Goal: Information Seeking & Learning: Learn about a topic

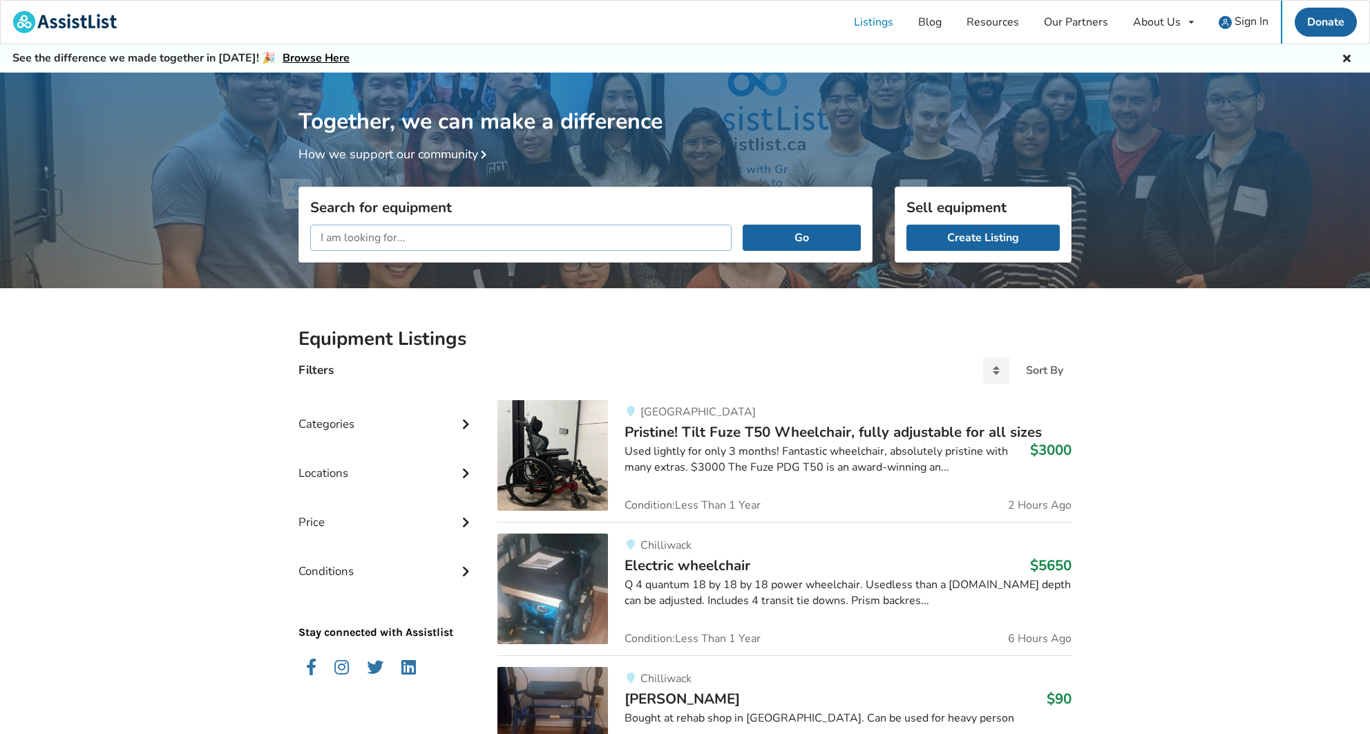
click at [604, 236] on input "text" at bounding box center [521, 238] width 422 height 26
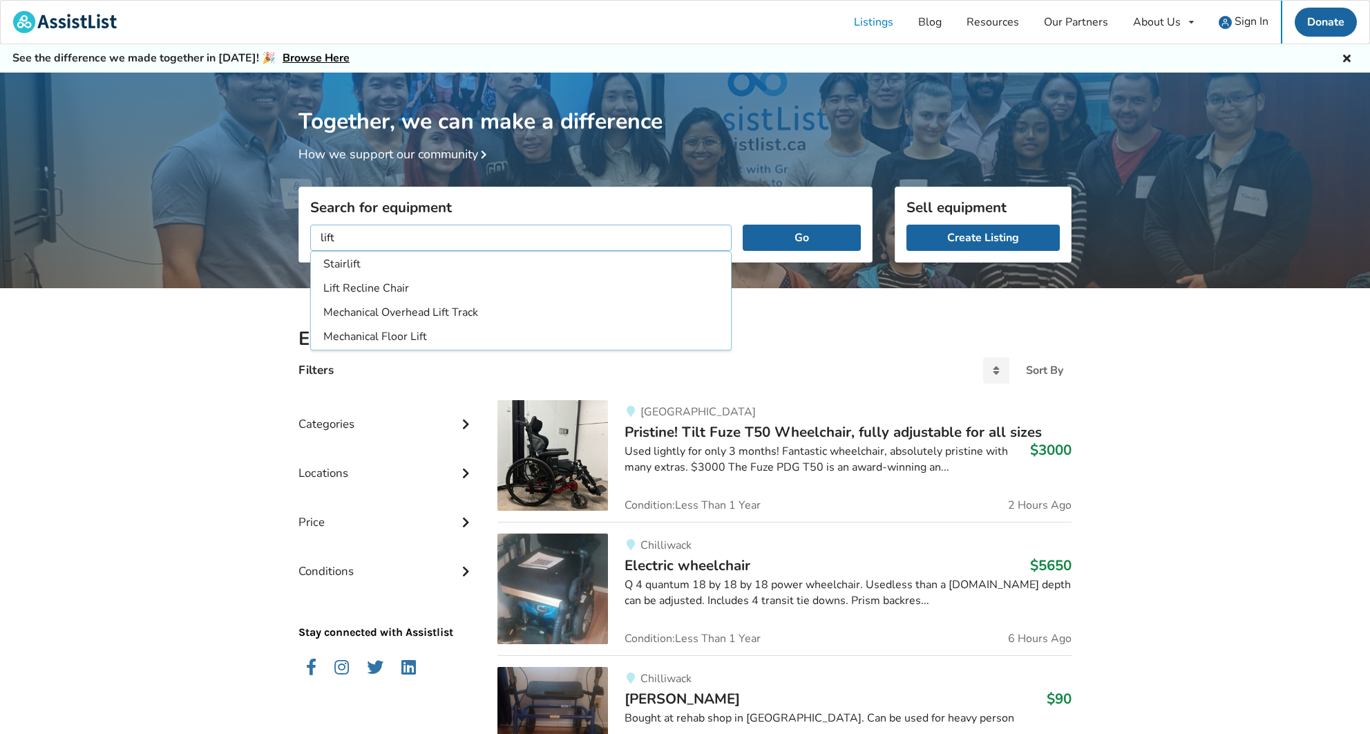
type input "lift"
click at [802, 237] on button "Go" at bounding box center [802, 238] width 118 height 26
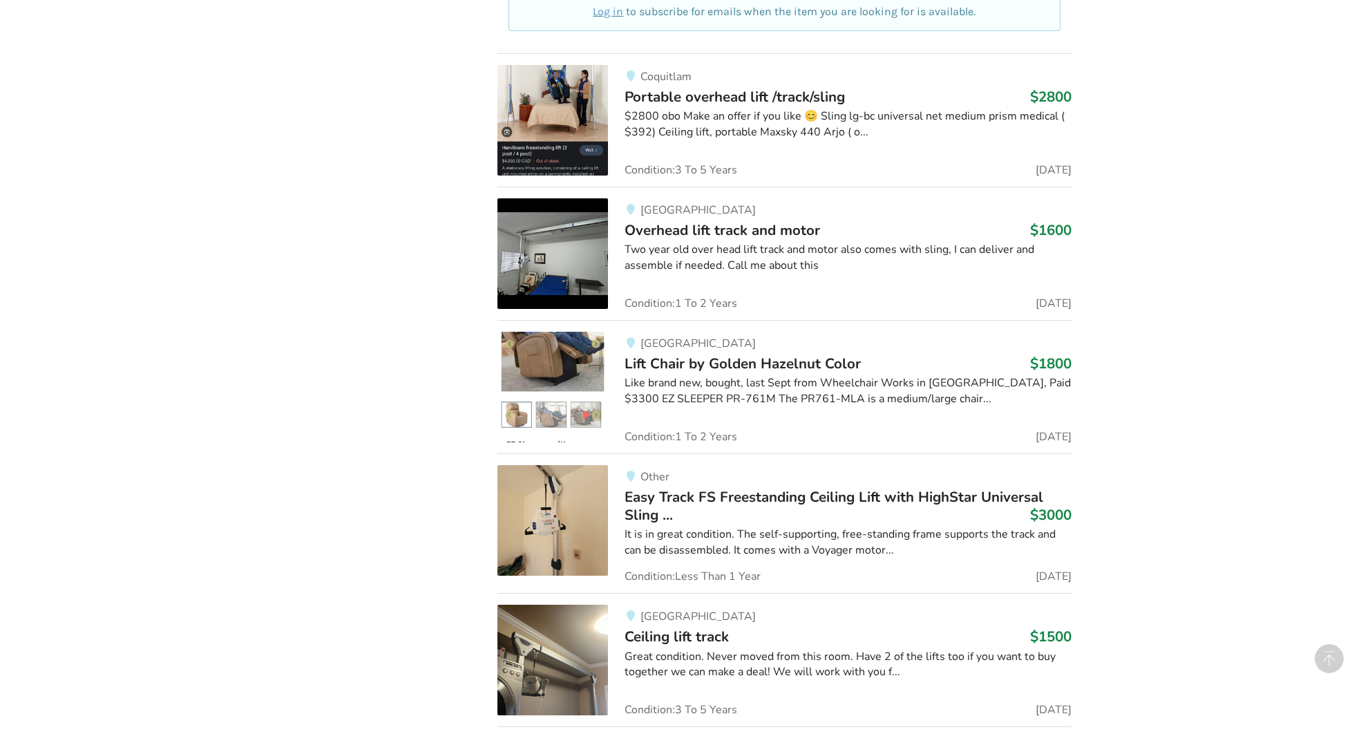
scroll to position [885, 0]
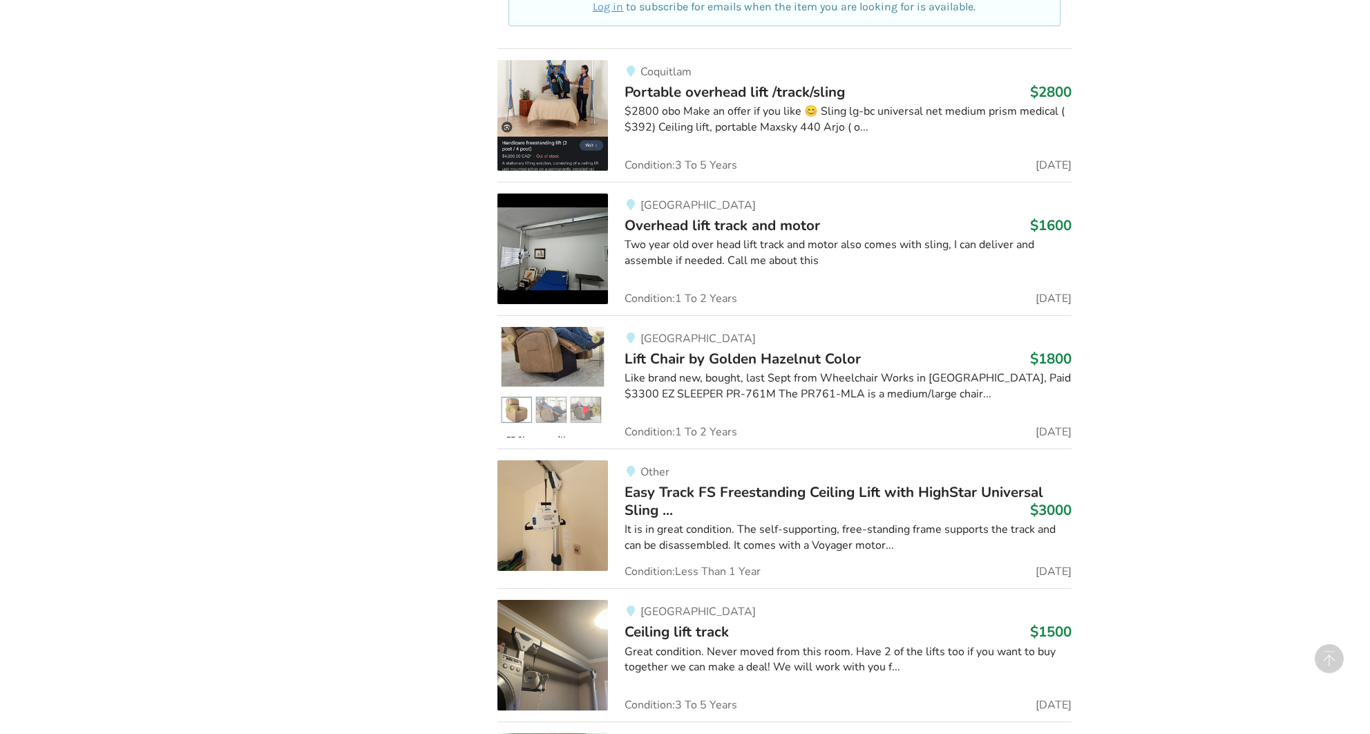
click at [737, 224] on span "Overhead lift track and motor" at bounding box center [723, 225] width 196 height 19
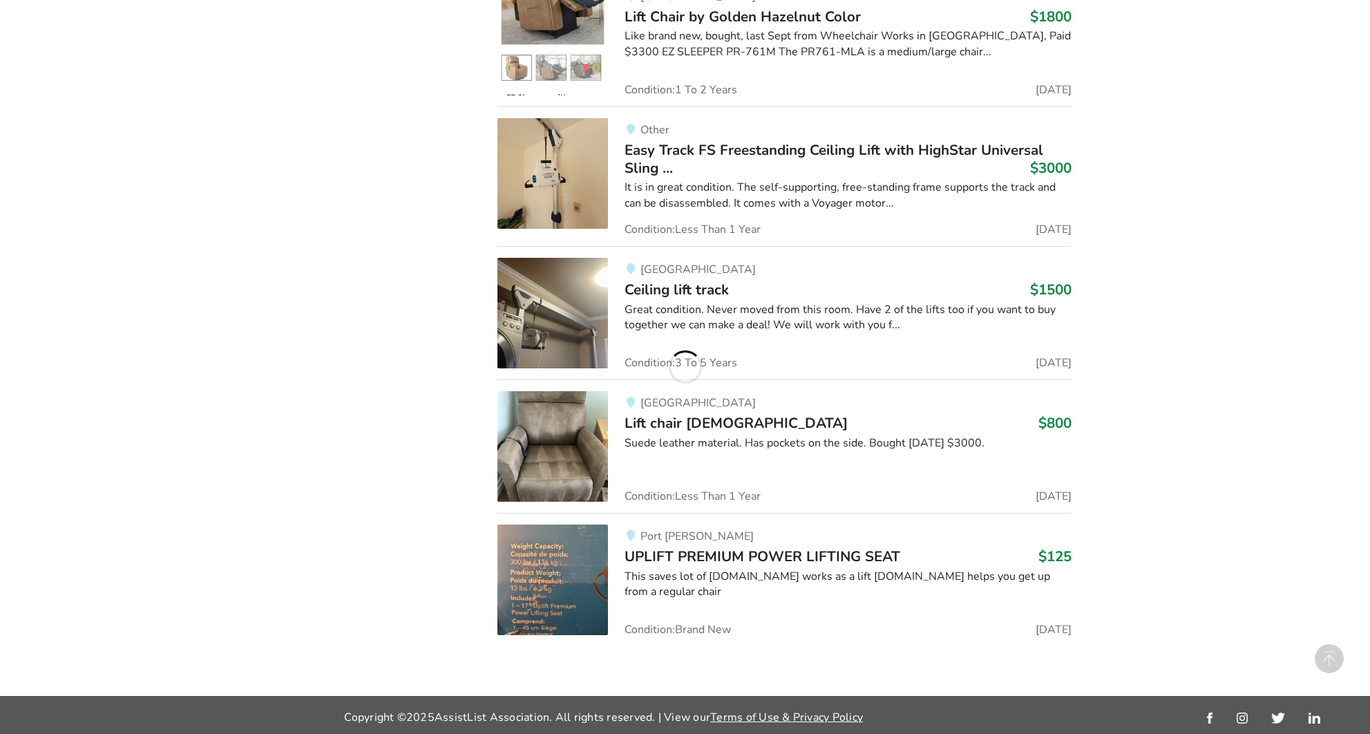
scroll to position [1227, 0]
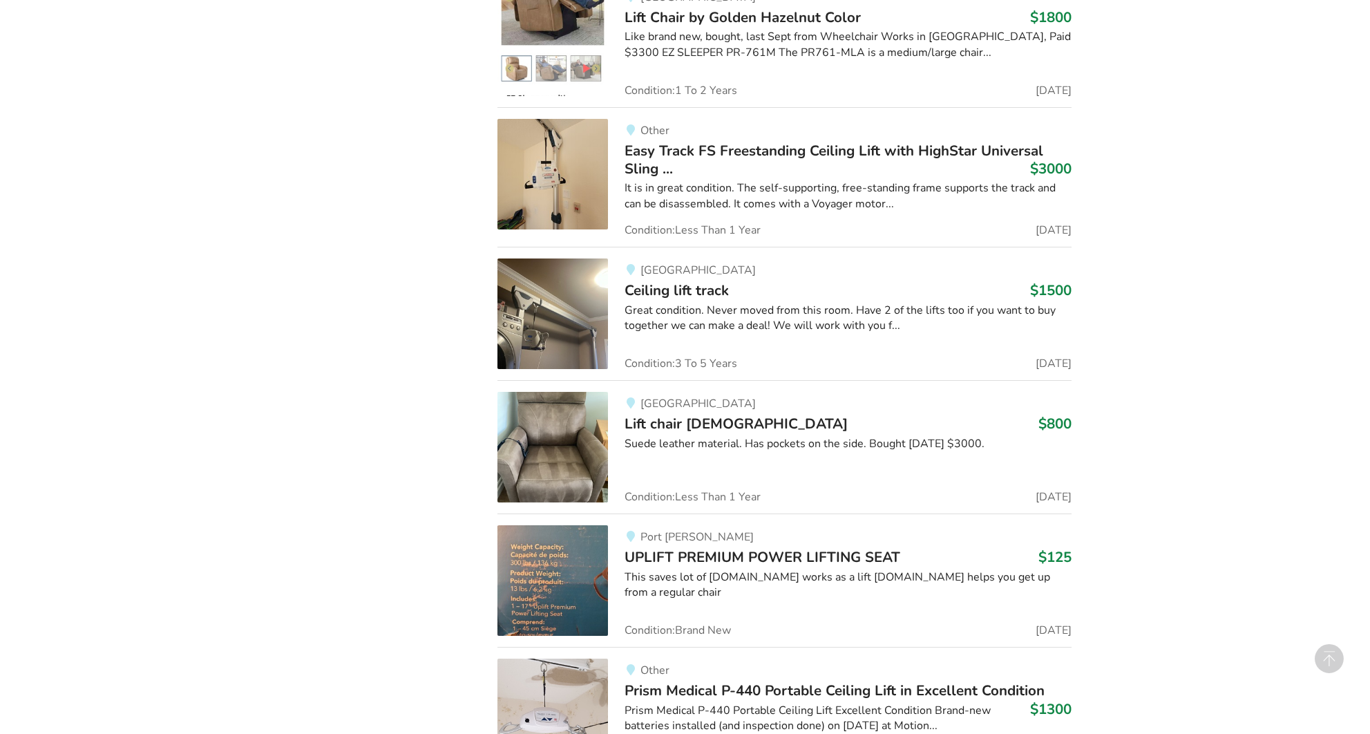
click at [562, 167] on img at bounding box center [553, 174] width 111 height 111
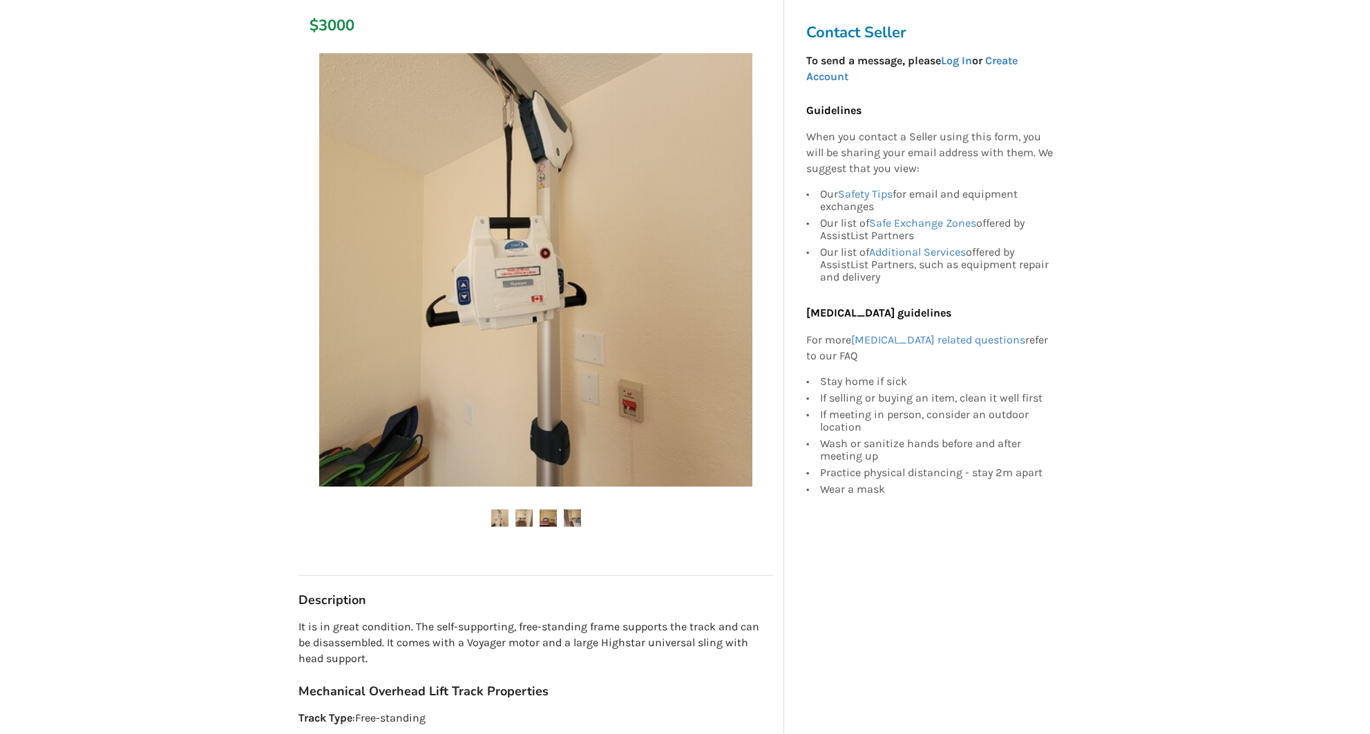
scroll to position [292, 0]
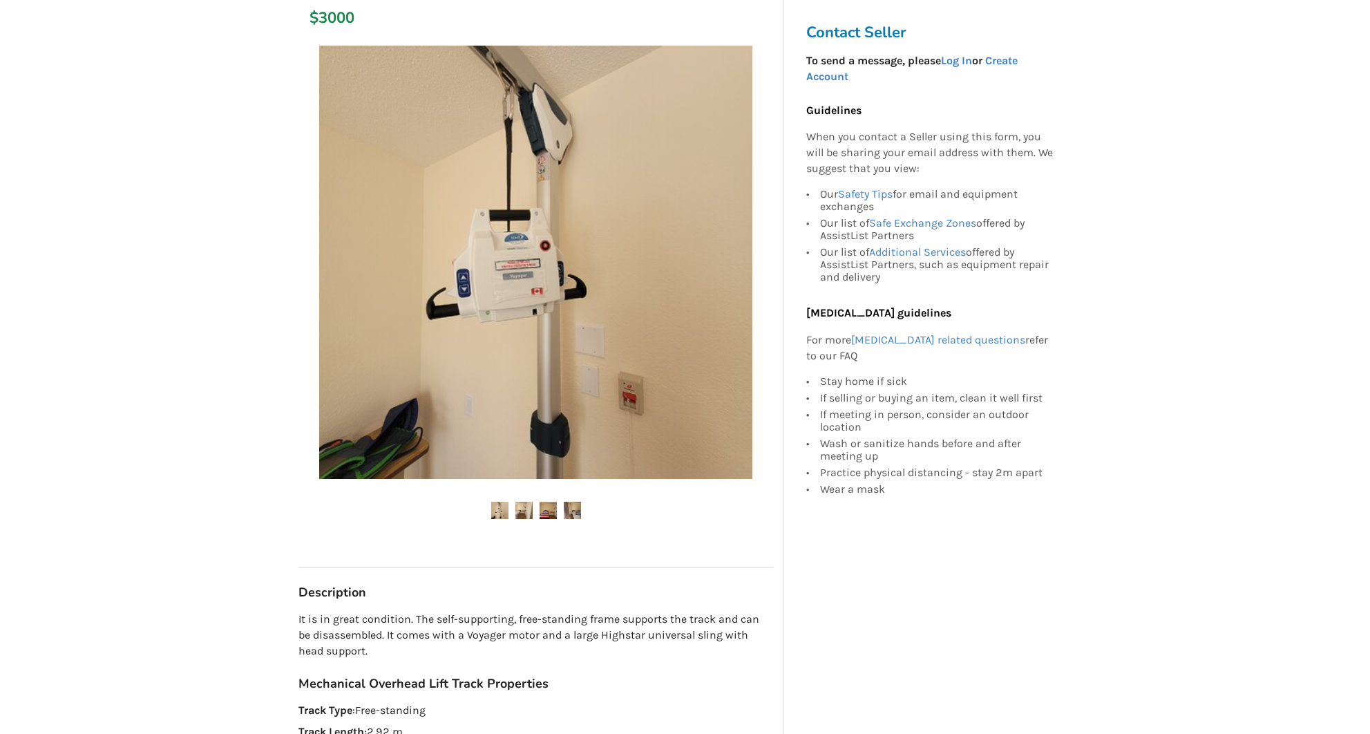
click at [525, 509] on img at bounding box center [523, 510] width 17 height 17
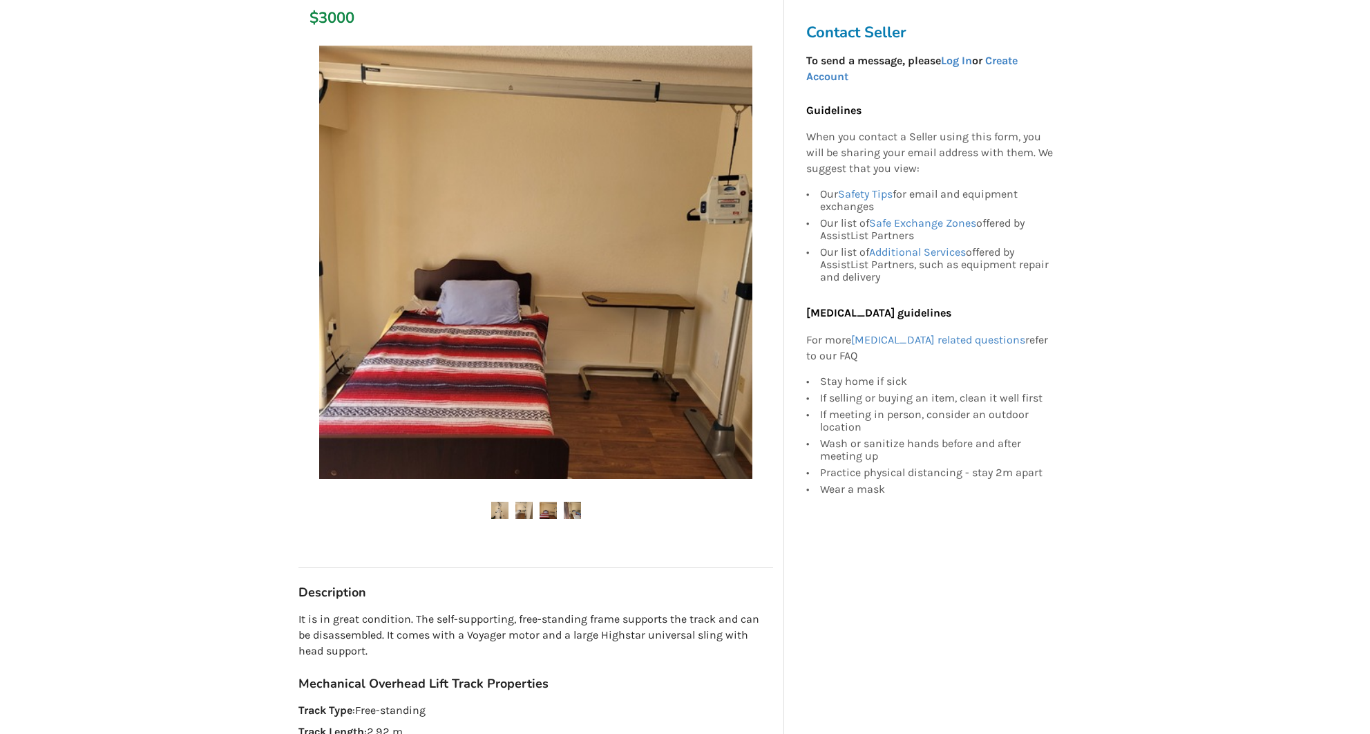
click at [569, 511] on img at bounding box center [572, 510] width 17 height 17
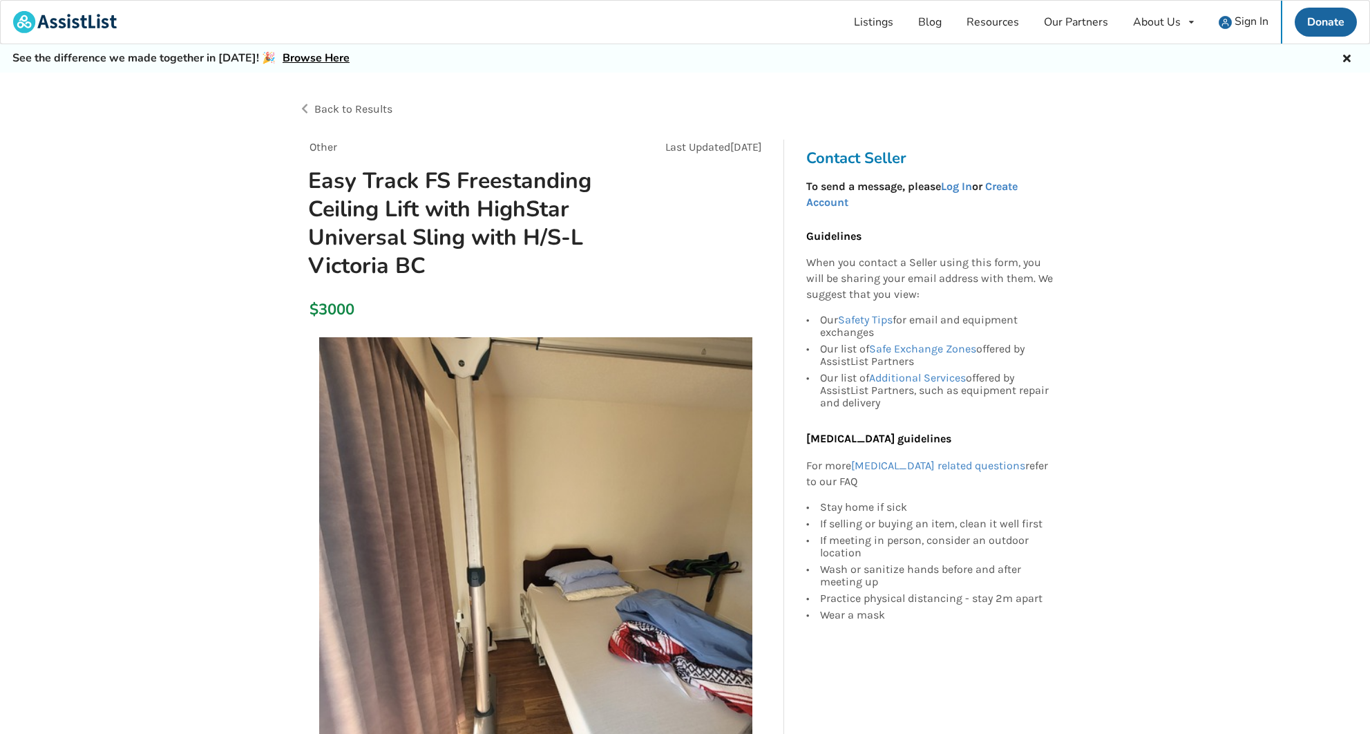
scroll to position [0, 0]
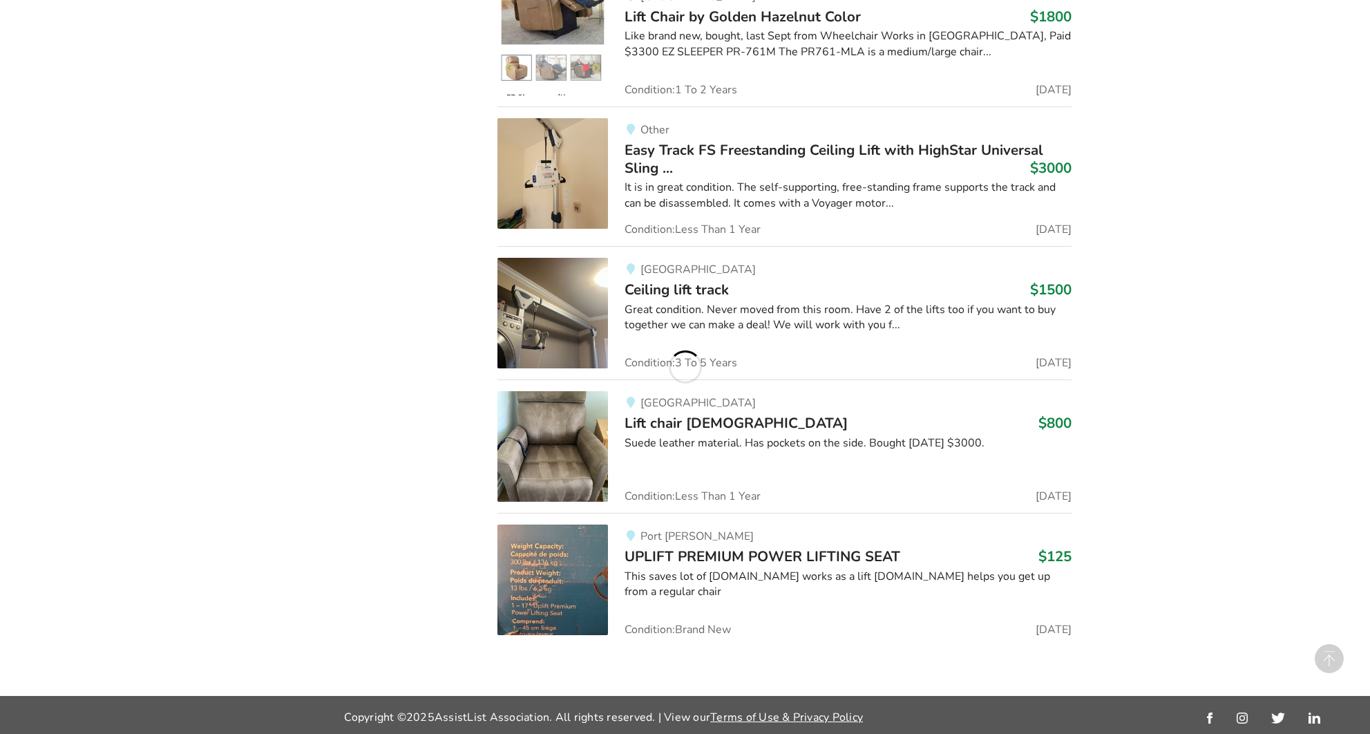
scroll to position [1227, 0]
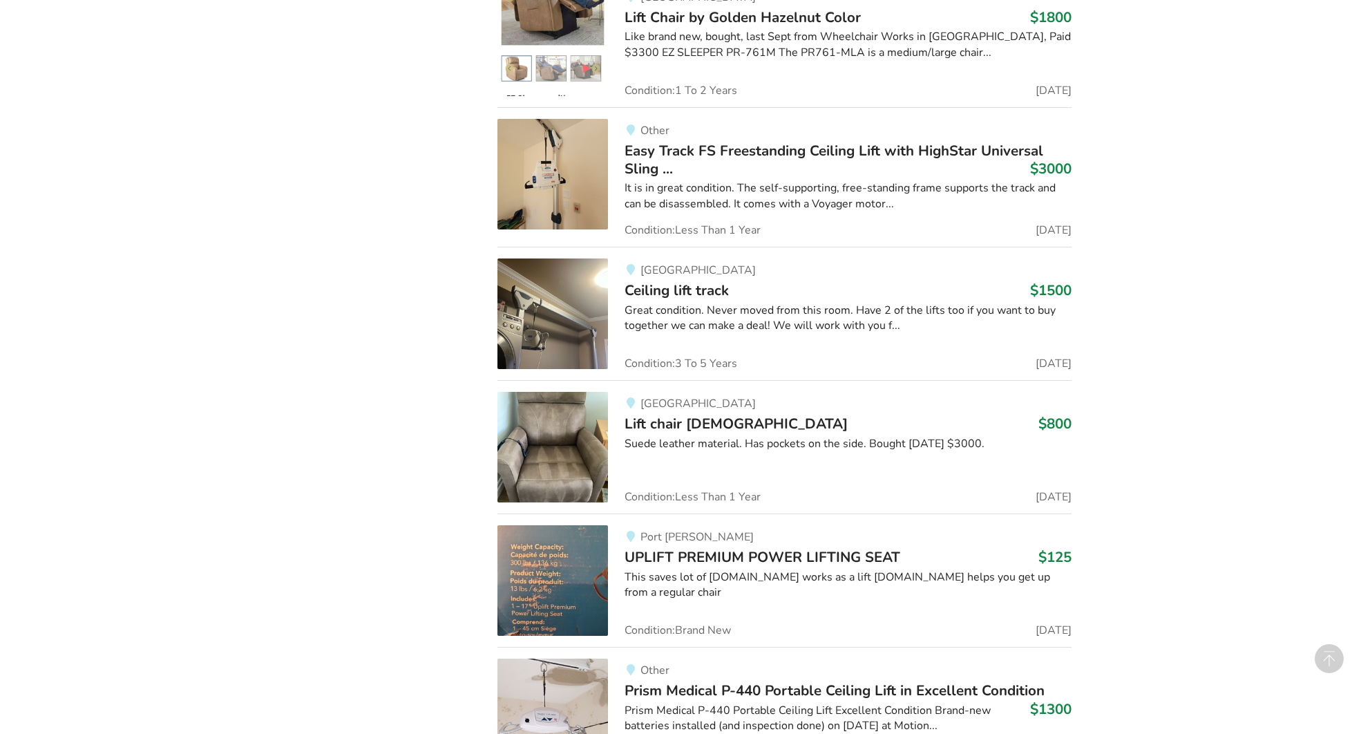
click at [576, 332] on img at bounding box center [553, 313] width 111 height 111
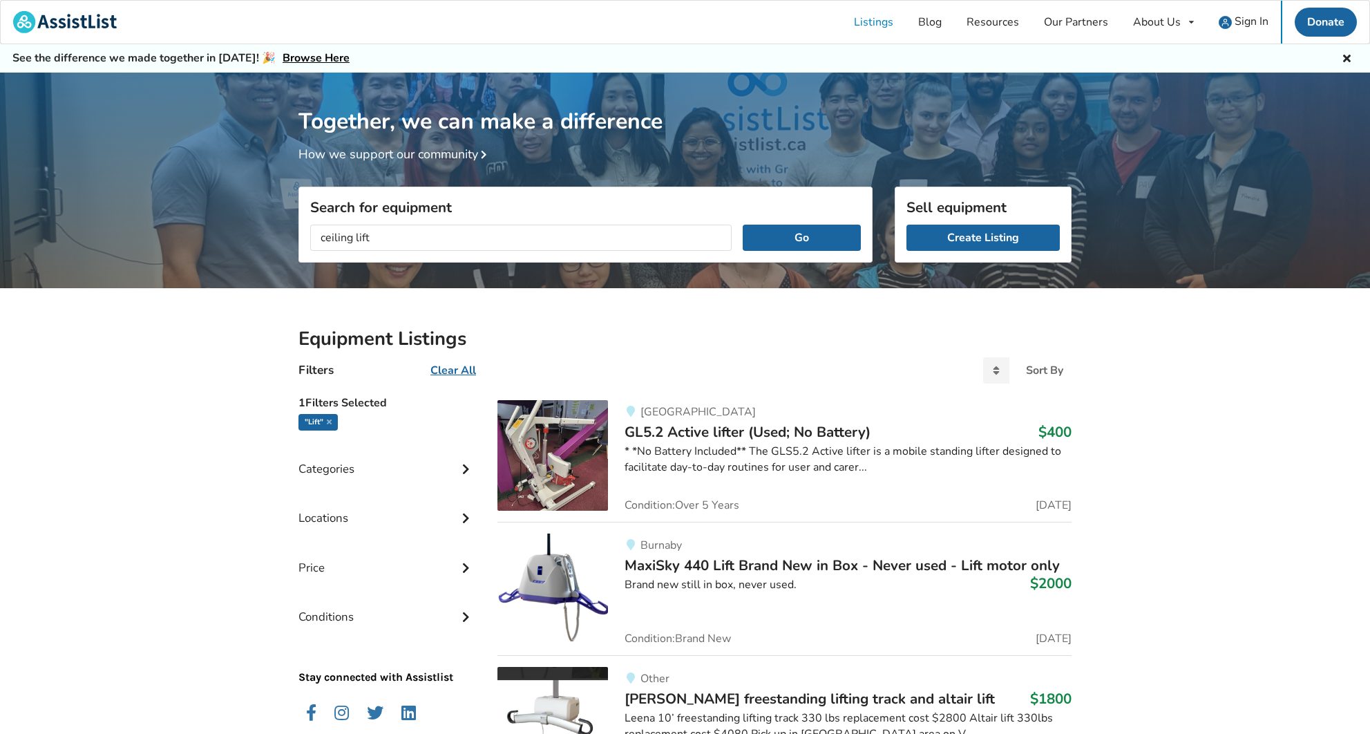
type input "ceiling lift"
click at [802, 237] on button "Go" at bounding box center [802, 238] width 118 height 26
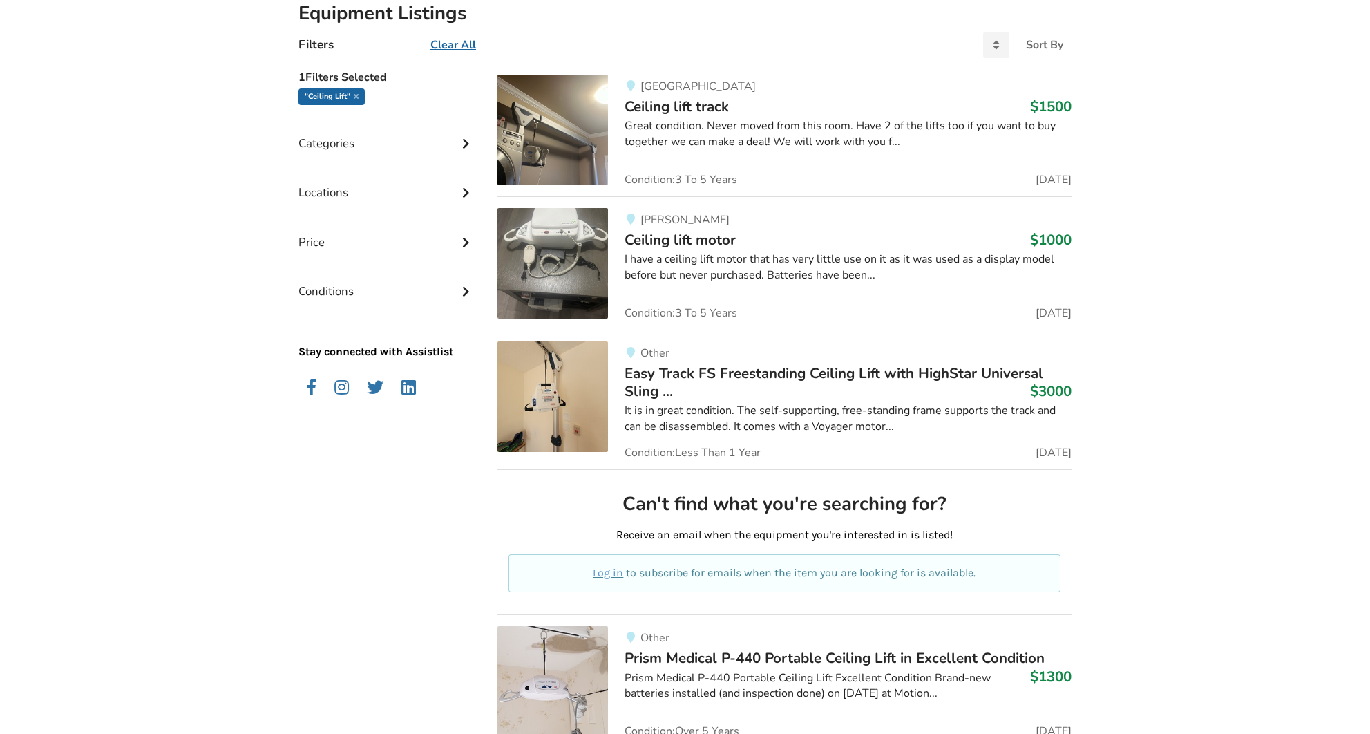
scroll to position [328, 0]
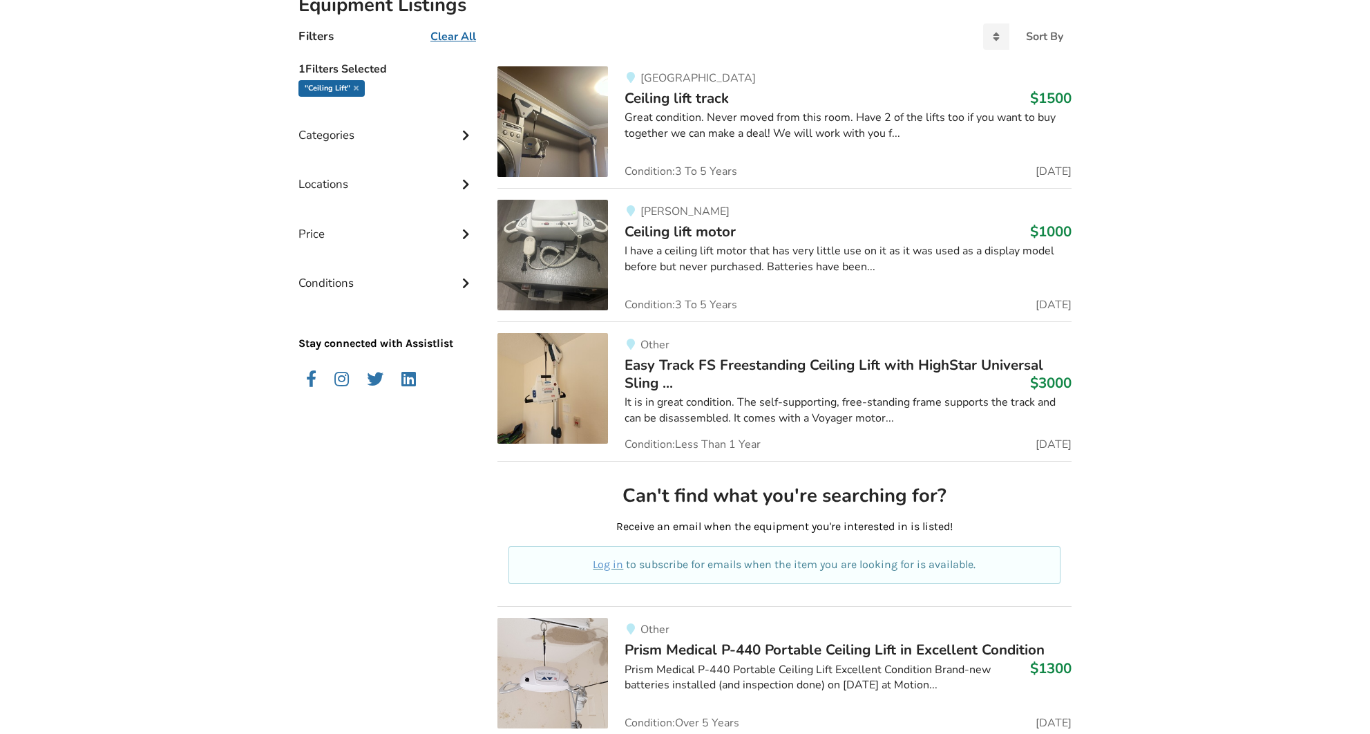
click at [551, 231] on img at bounding box center [553, 255] width 111 height 111
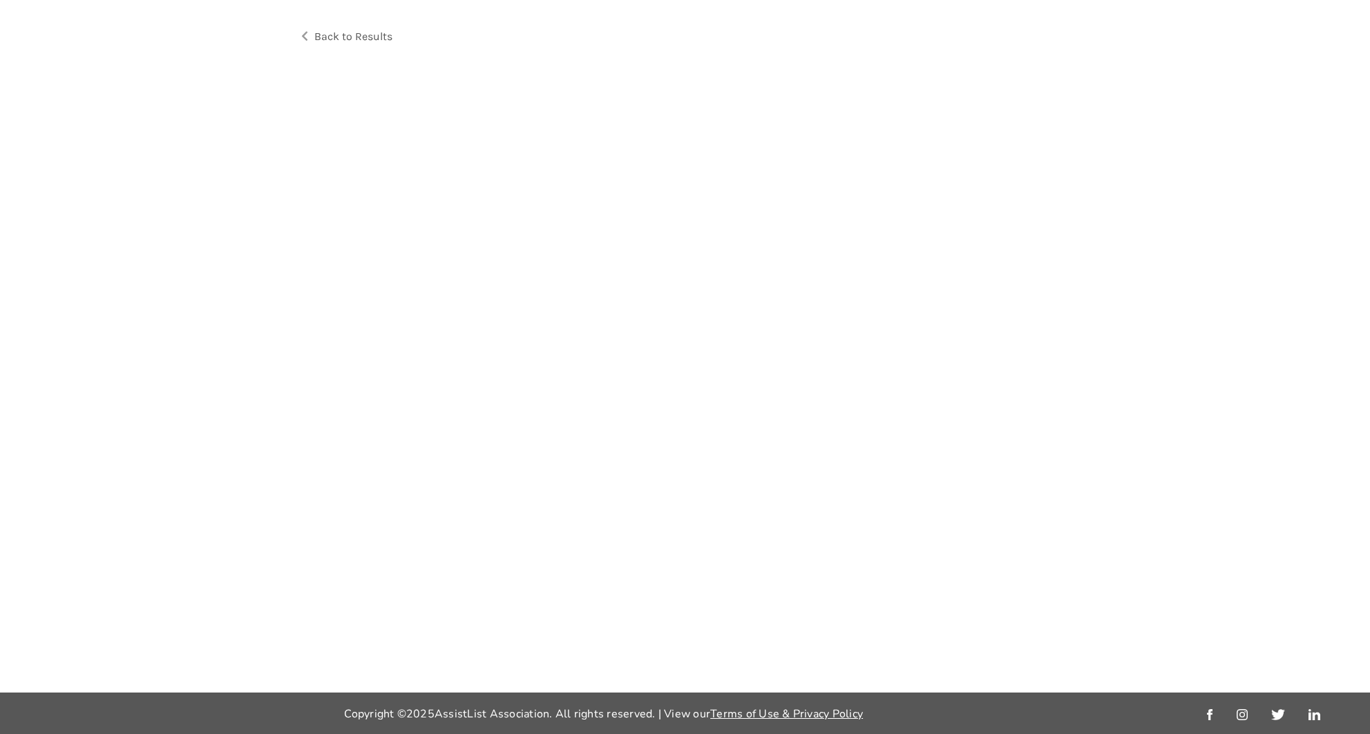
scroll to position [1, 0]
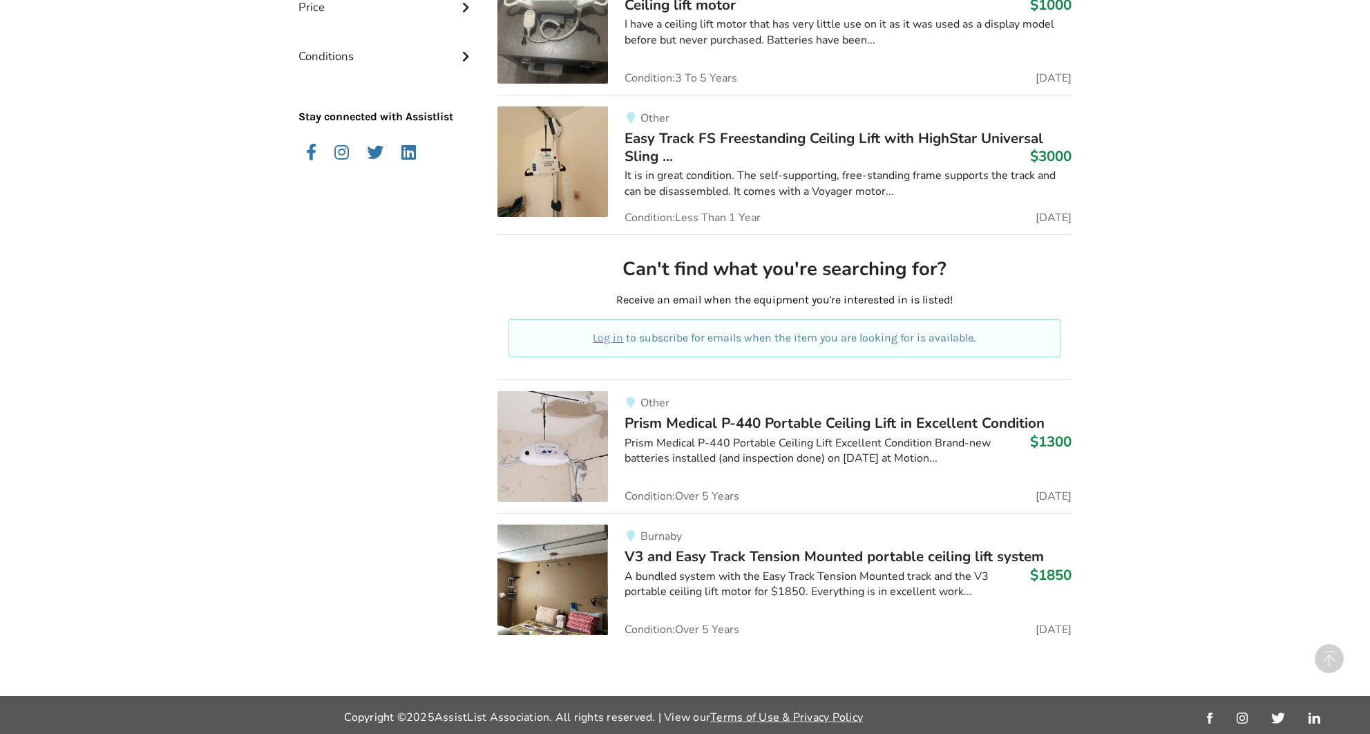
scroll to position [560, 0]
click at [552, 567] on img at bounding box center [553, 580] width 111 height 111
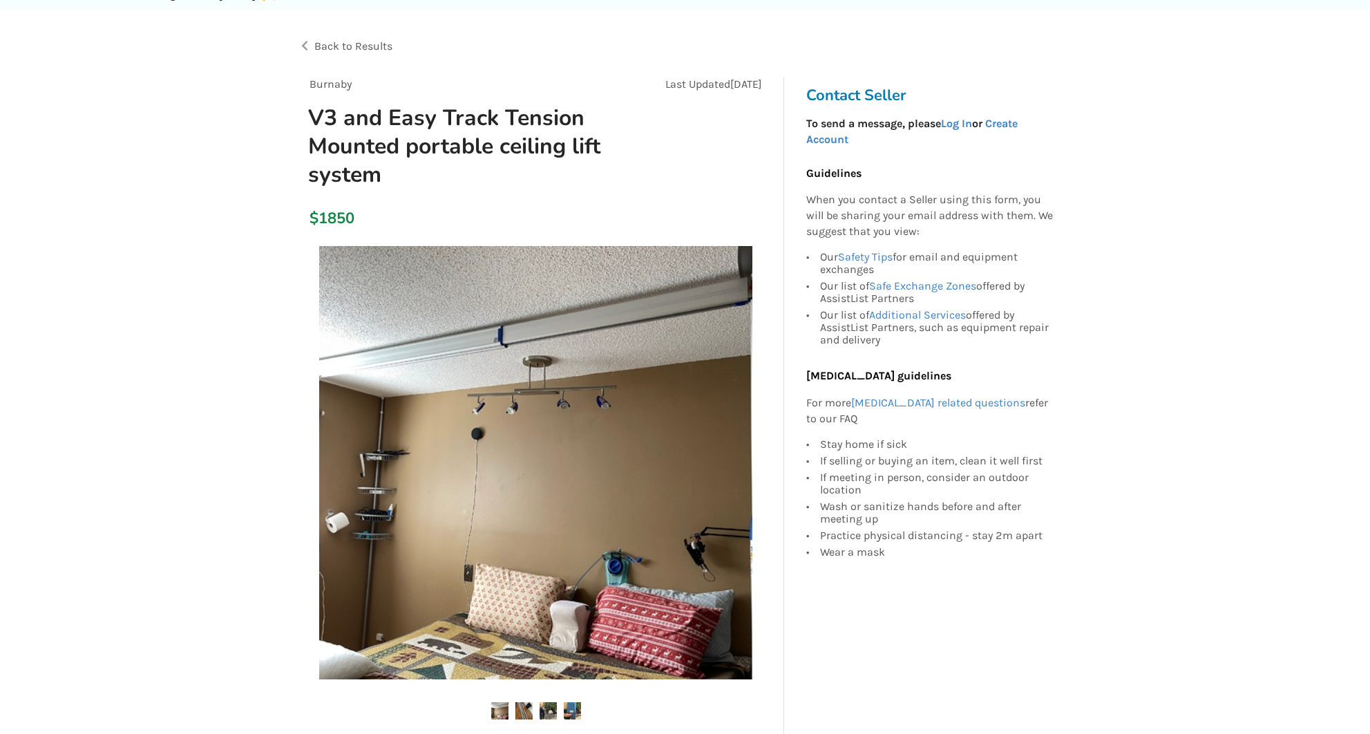
scroll to position [341, 0]
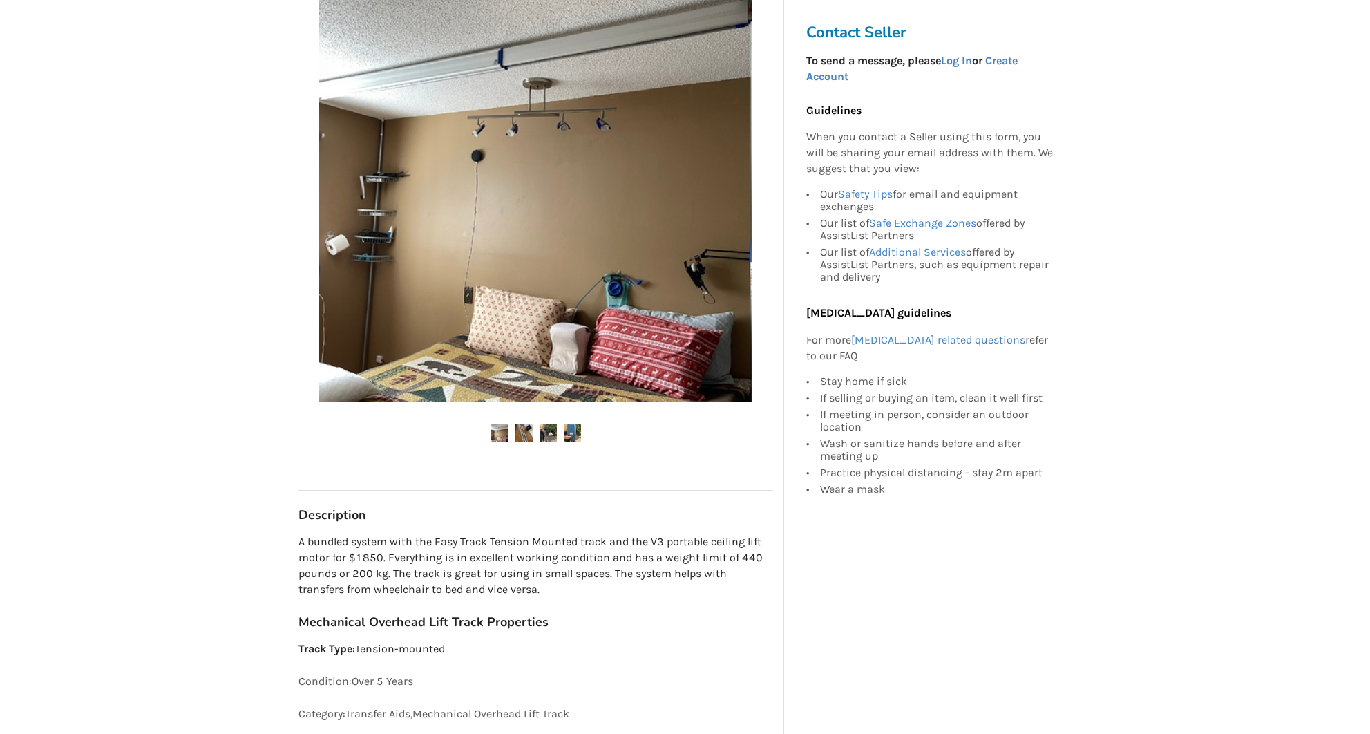
click at [516, 435] on img at bounding box center [523, 432] width 17 height 17
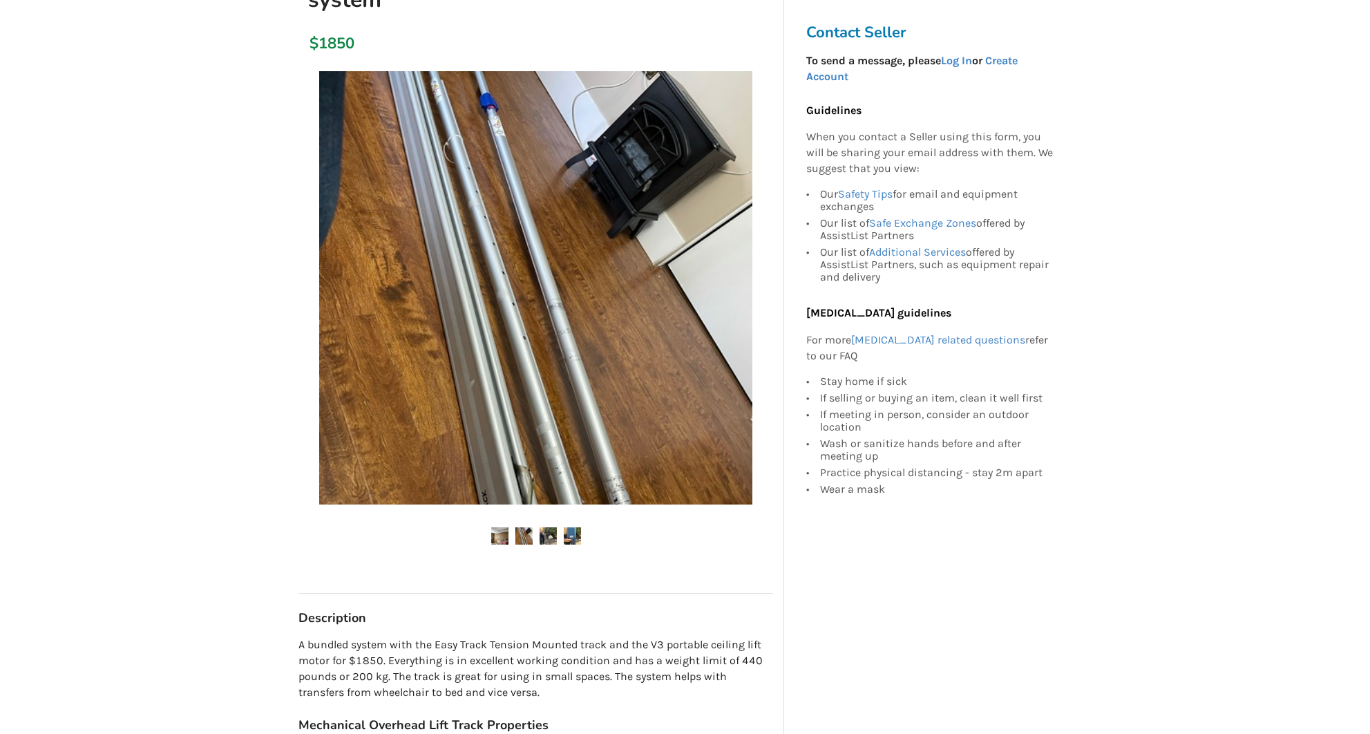
scroll to position [236, 0]
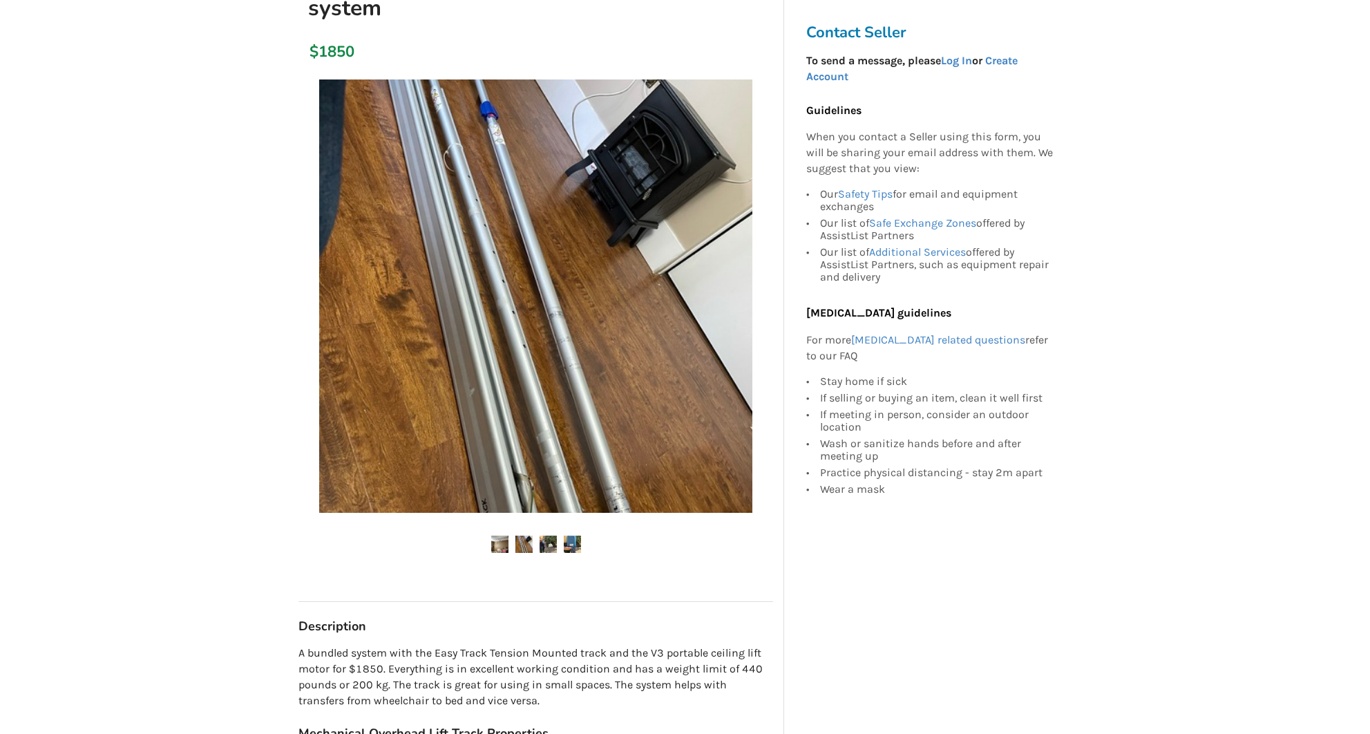
click at [556, 536] on img at bounding box center [548, 544] width 17 height 17
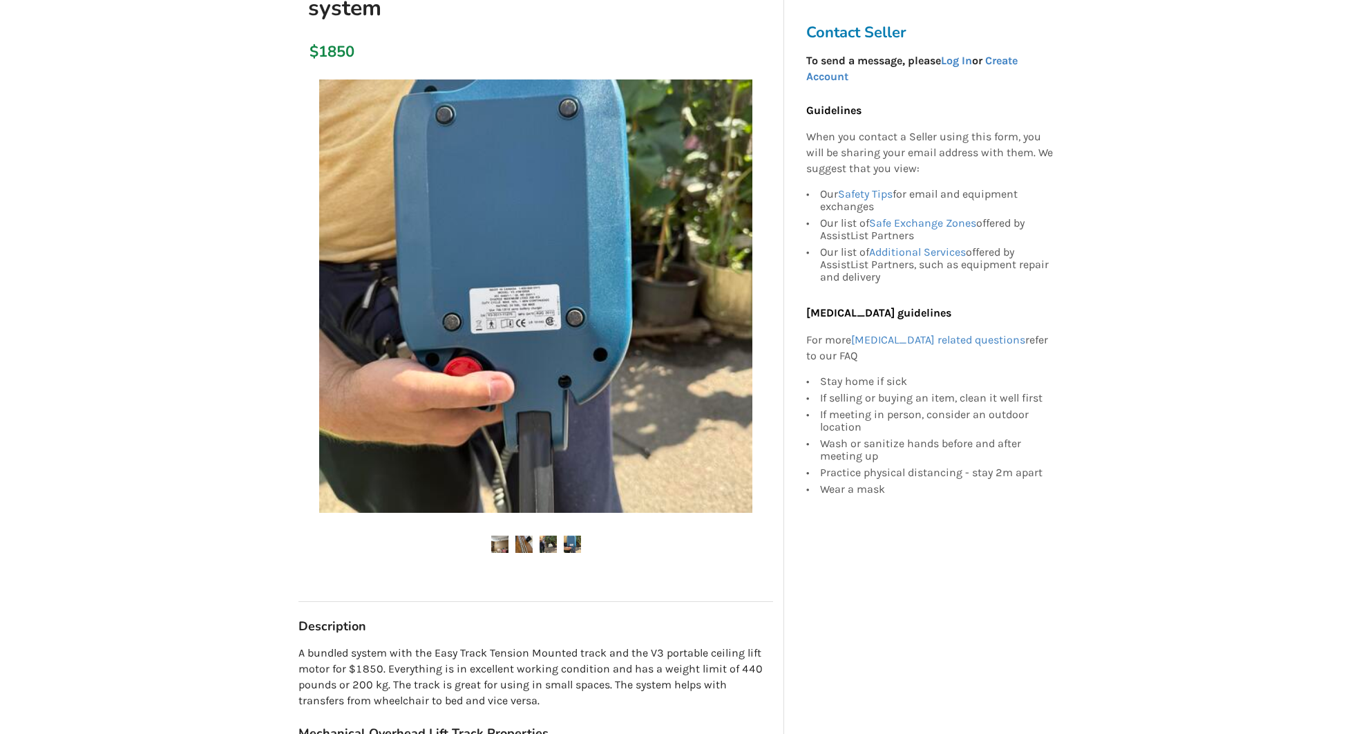
scroll to position [229, 1]
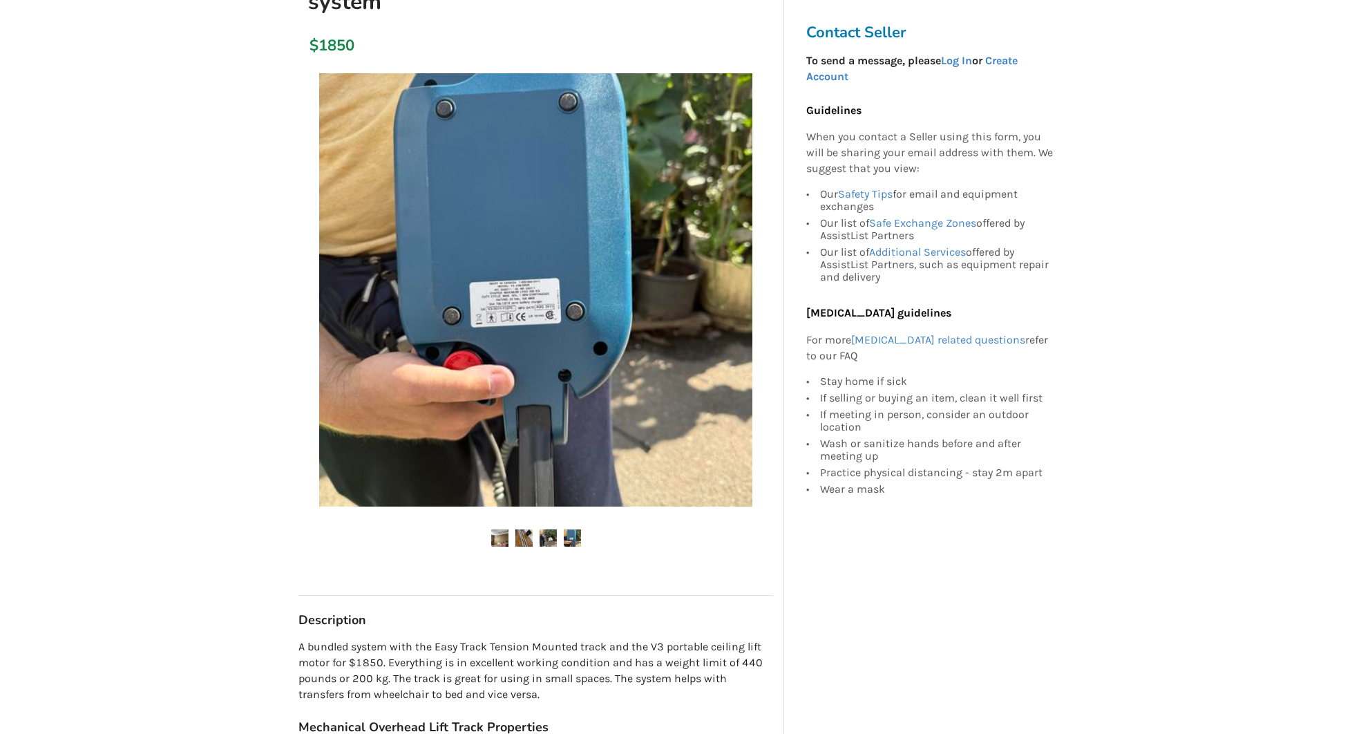
click at [567, 536] on img at bounding box center [572, 537] width 17 height 17
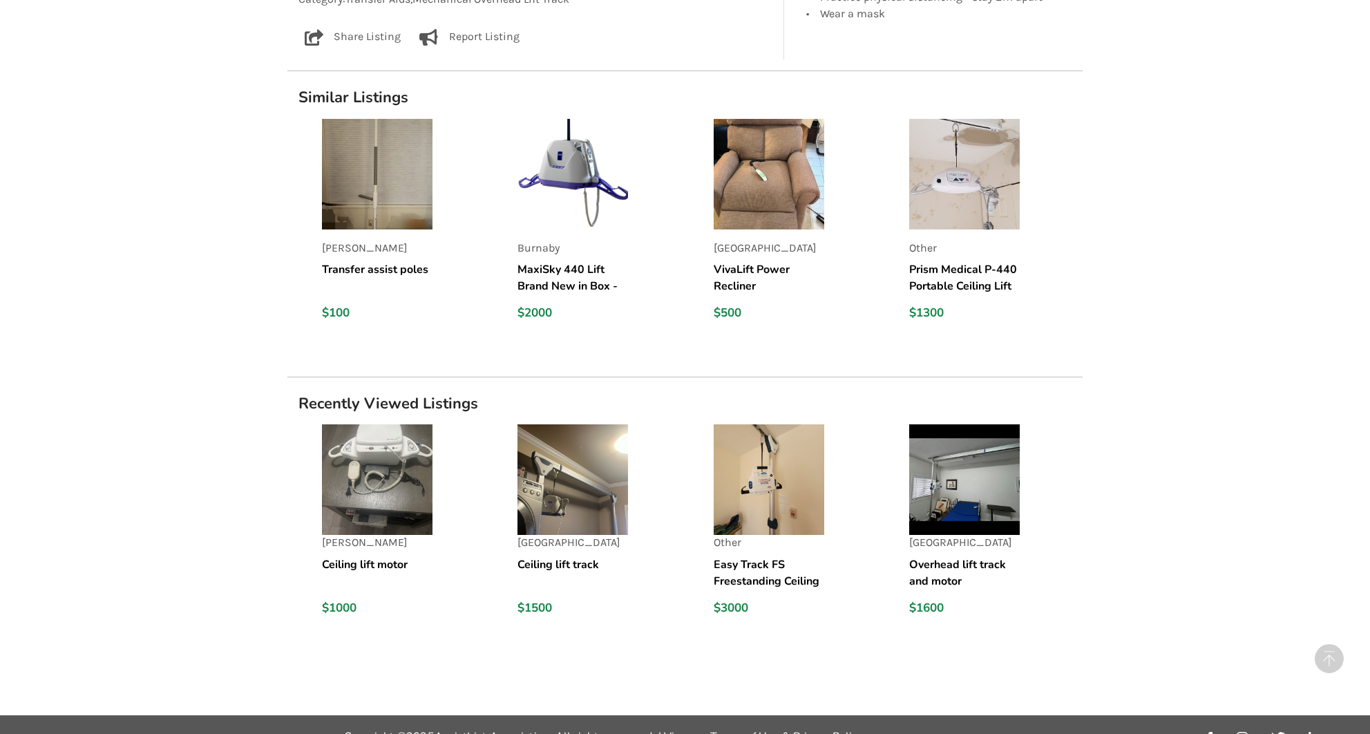
scroll to position [-103, 1]
